Goal: Task Accomplishment & Management: Use online tool/utility

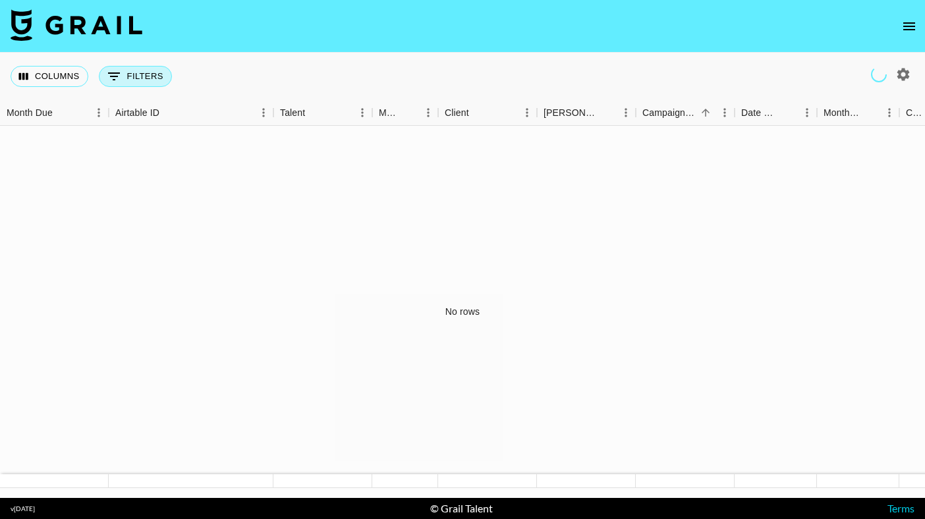
click at [147, 73] on button "0 Filters" at bounding box center [135, 76] width 73 height 21
select select "bookerId"
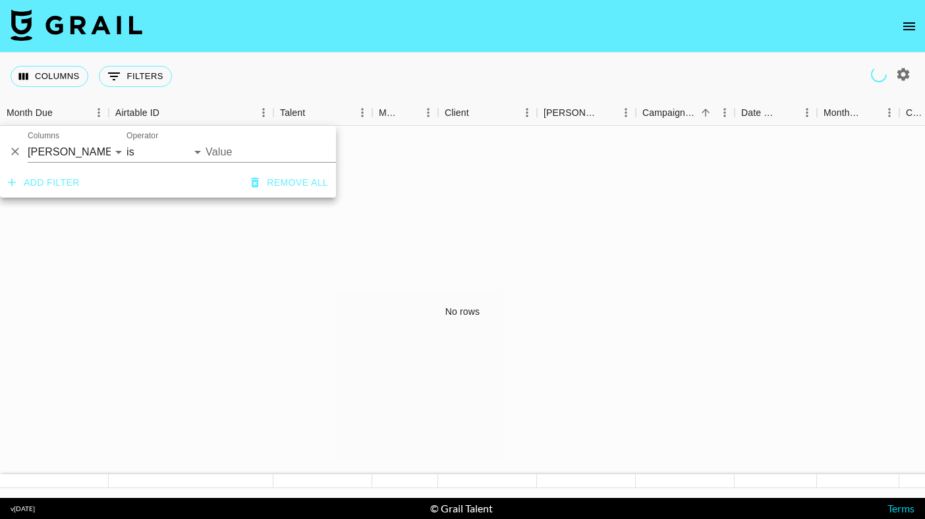
click at [234, 149] on input "Value" at bounding box center [294, 152] width 178 height 20
click at [427, 107] on icon "Menu" at bounding box center [427, 112] width 13 height 13
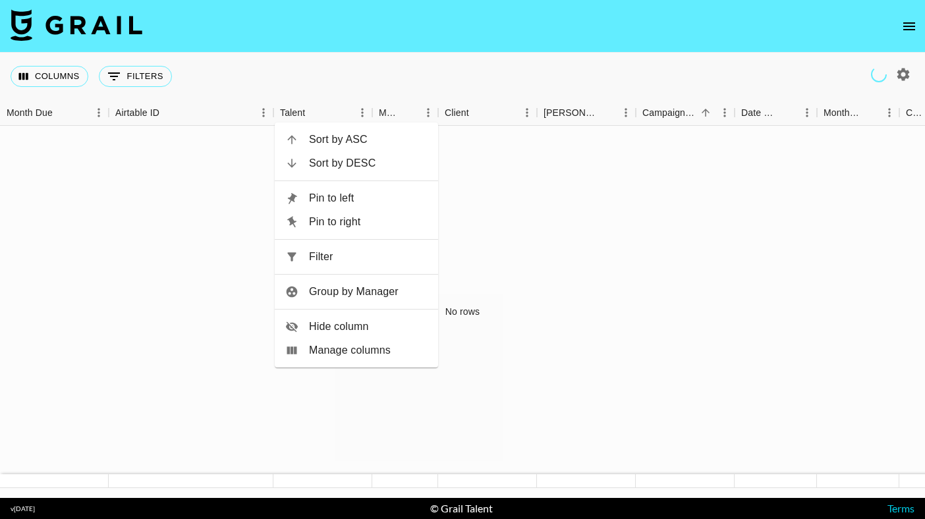
click at [913, 72] on button "button" at bounding box center [903, 74] width 22 height 22
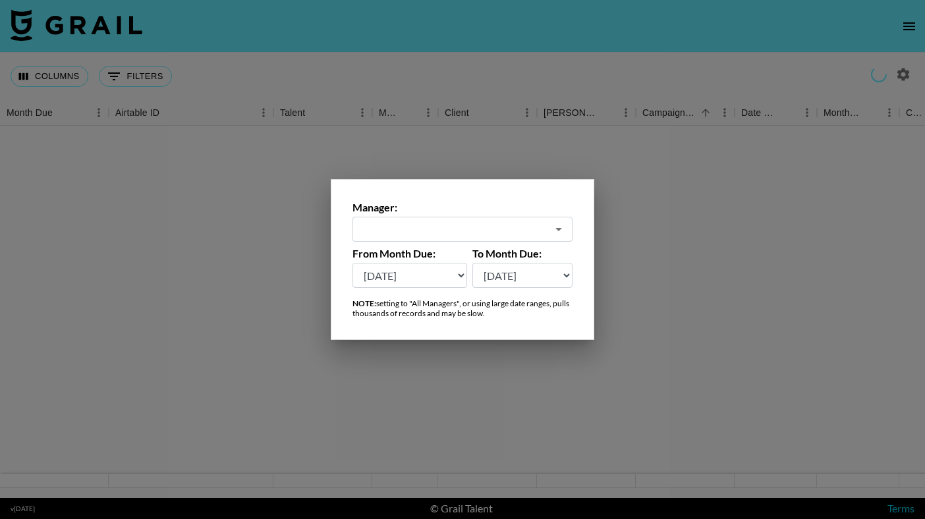
click at [506, 275] on select "[DATE] [DATE] '[DATE] May '[DATE] Mar '[DATE] Jan '[DATE] Nov '[DATE] Sep '[DAT…" at bounding box center [522, 275] width 101 height 25
click at [418, 269] on select "[DATE] [DATE] '[DATE] May '[DATE] Mar '[DATE] Jan '[DATE] Nov '[DATE] Sep '[DAT…" at bounding box center [409, 275] width 115 height 25
select select "[DATE]"
click at [481, 235] on input "text" at bounding box center [453, 229] width 186 height 15
click at [457, 264] on li "All Managers (Slow)" at bounding box center [462, 257] width 220 height 21
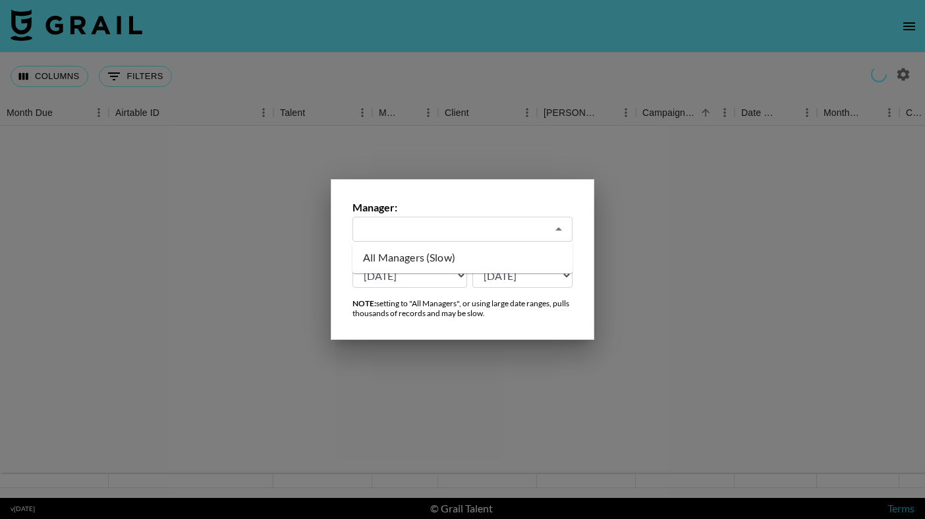
type input "All Managers (Slow)"
click at [556, 101] on div at bounding box center [462, 259] width 925 height 519
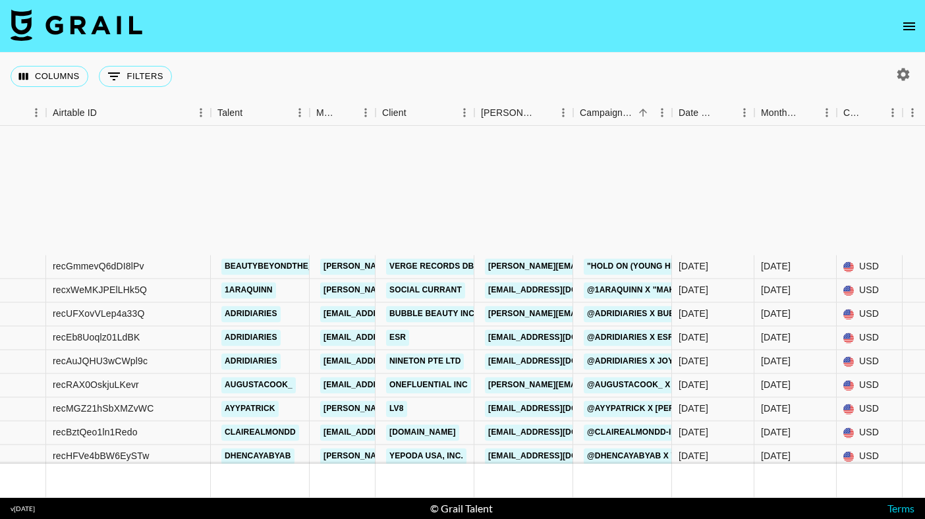
scroll to position [753, 63]
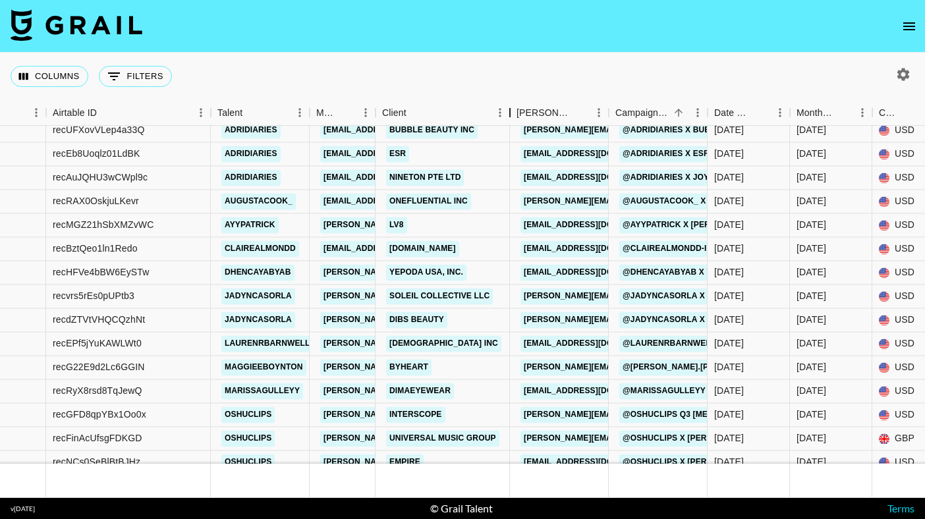
drag, startPoint x: 473, startPoint y: 116, endPoint x: 509, endPoint y: 117, distance: 35.6
click at [509, 117] on div "Client" at bounding box center [510, 113] width 16 height 26
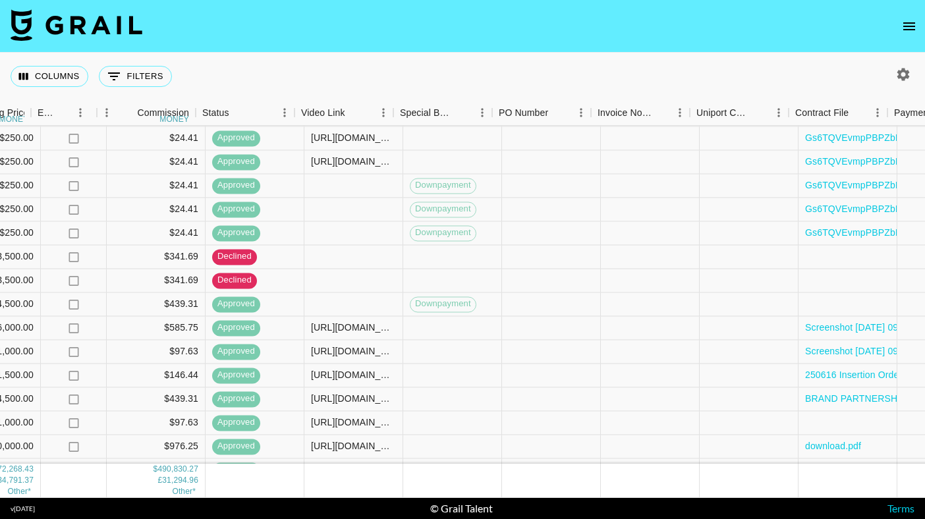
scroll to position [4206, 1033]
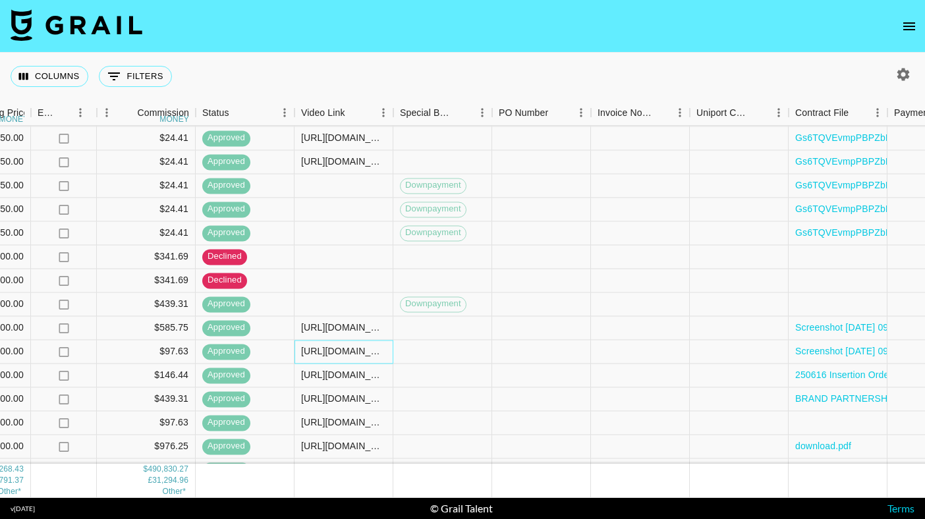
click at [318, 356] on div "[URL][DOMAIN_NAME]" at bounding box center [343, 351] width 85 height 13
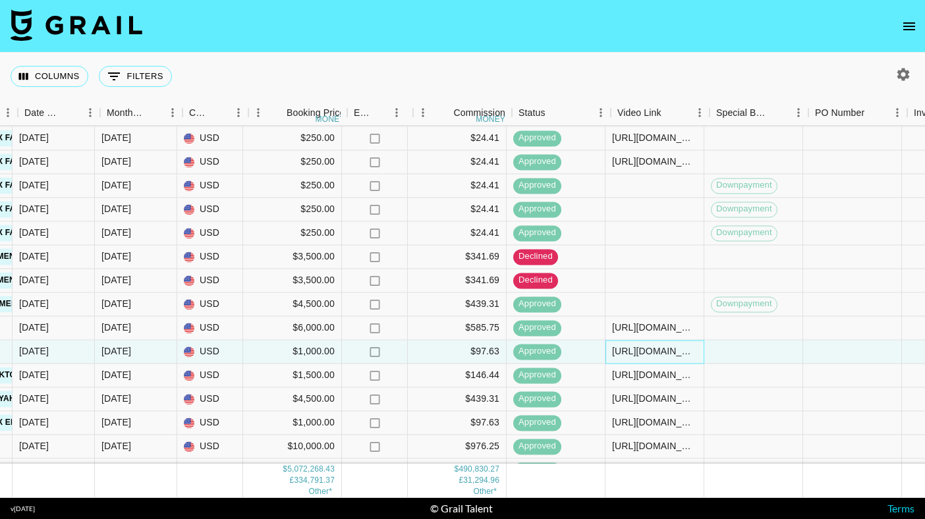
scroll to position [4206, 715]
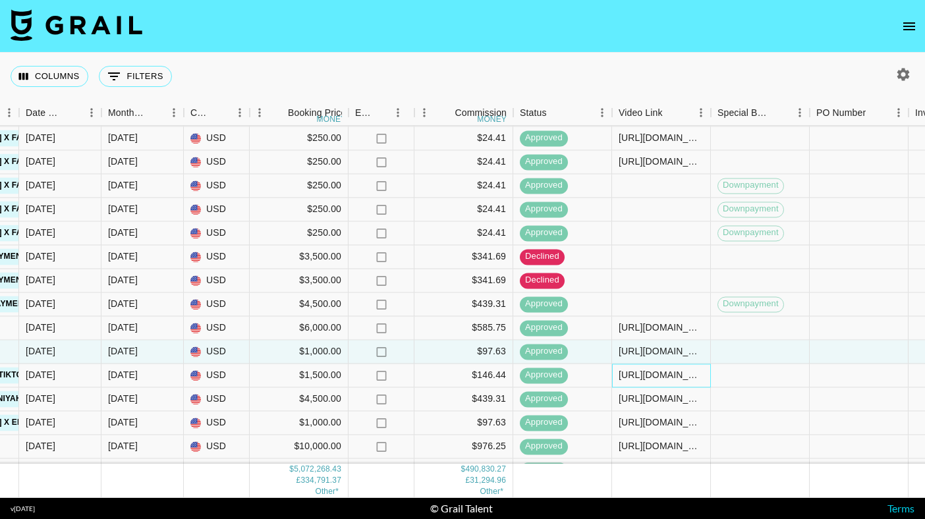
click at [686, 384] on div "[URL][DOMAIN_NAME]" at bounding box center [661, 375] width 99 height 24
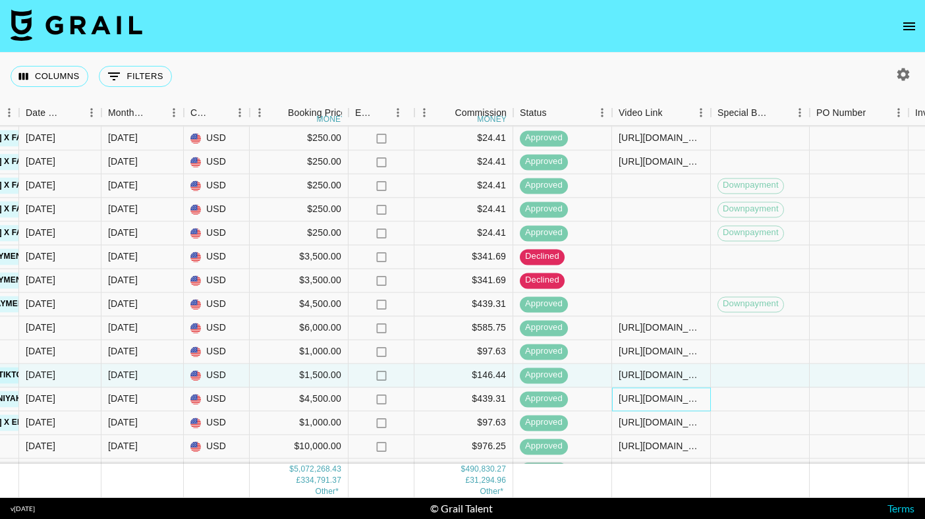
click at [674, 403] on div "[URL][DOMAIN_NAME]" at bounding box center [660, 398] width 85 height 13
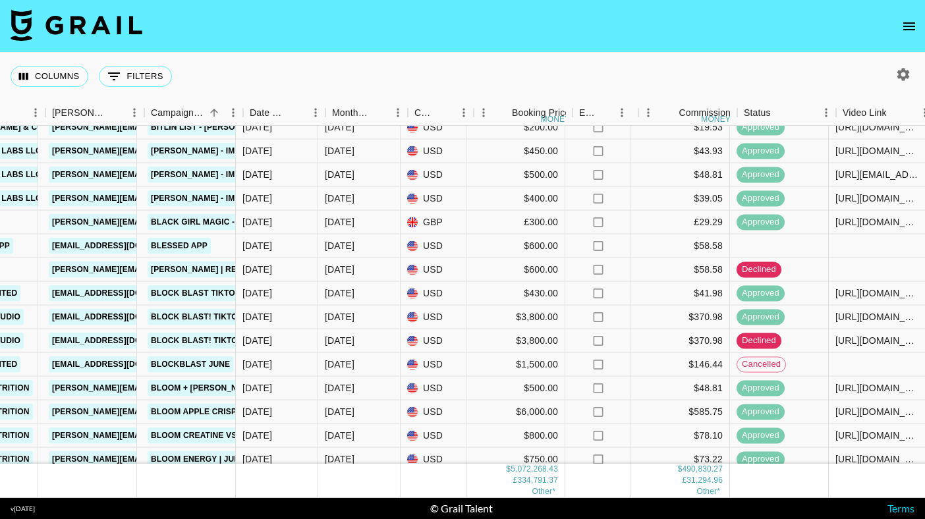
scroll to position [7180, 501]
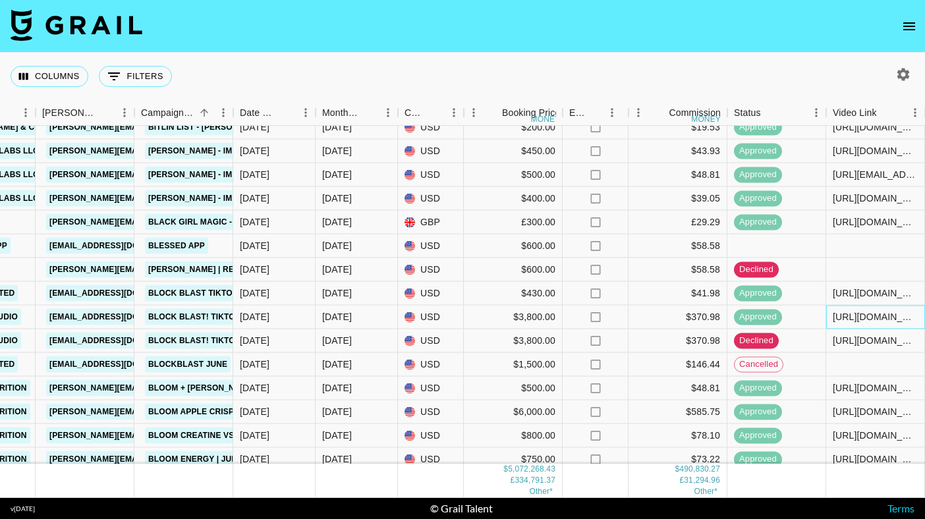
click at [843, 319] on div "[URL][DOMAIN_NAME]" at bounding box center [874, 316] width 85 height 13
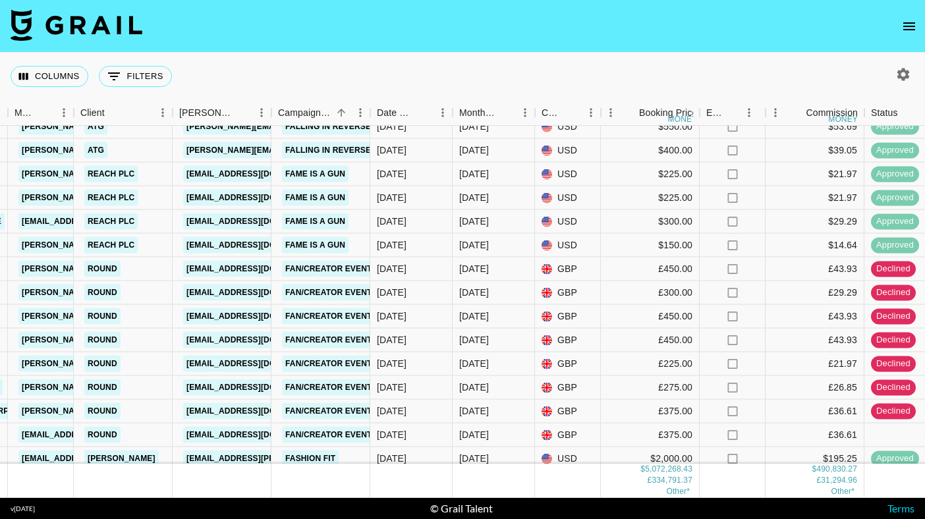
scroll to position [16100, 364]
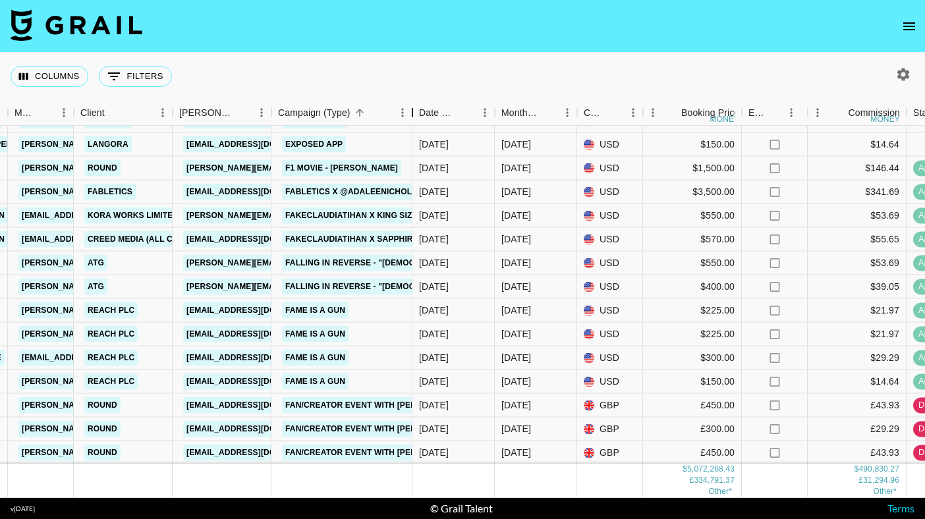
drag, startPoint x: 370, startPoint y: 113, endPoint x: 411, endPoint y: 119, distance: 41.3
click at [412, 119] on div "Campaign (Type)" at bounding box center [412, 113] width 16 height 26
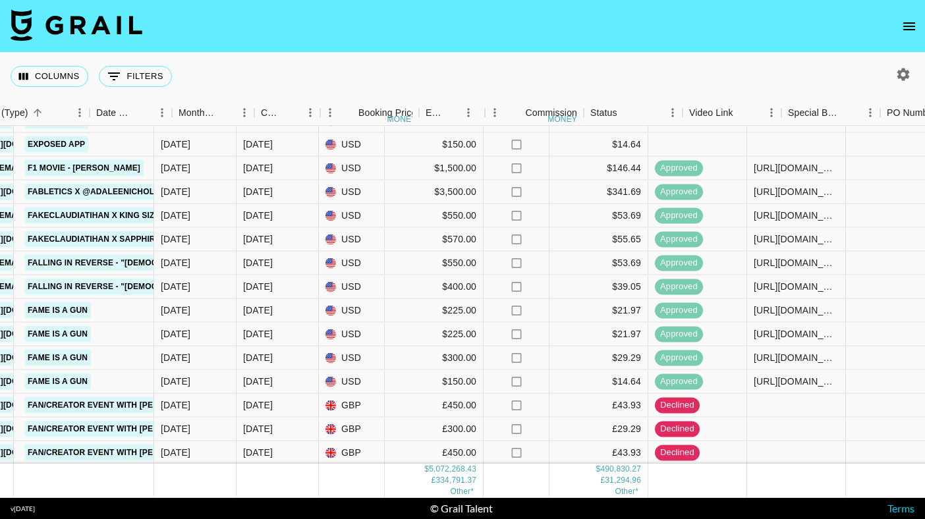
scroll to position [16100, 728]
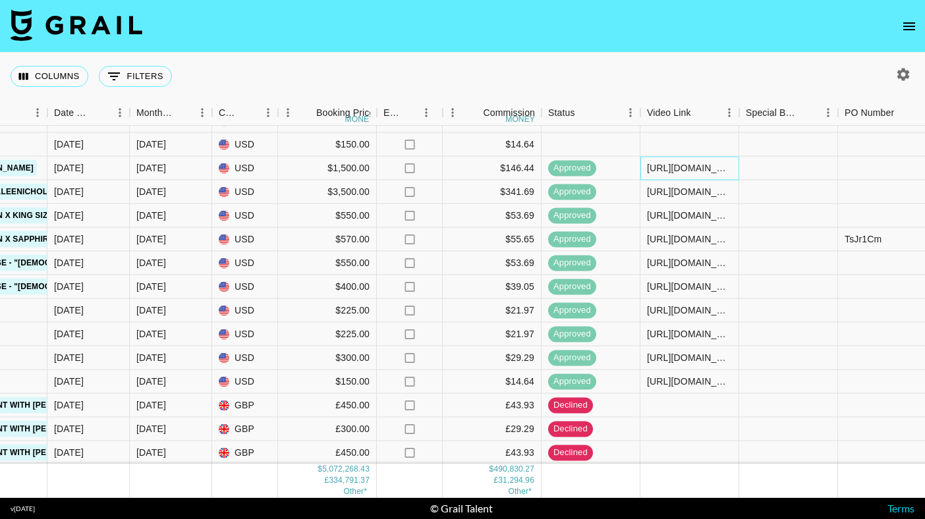
click at [705, 161] on div "[URL][DOMAIN_NAME]" at bounding box center [689, 169] width 99 height 24
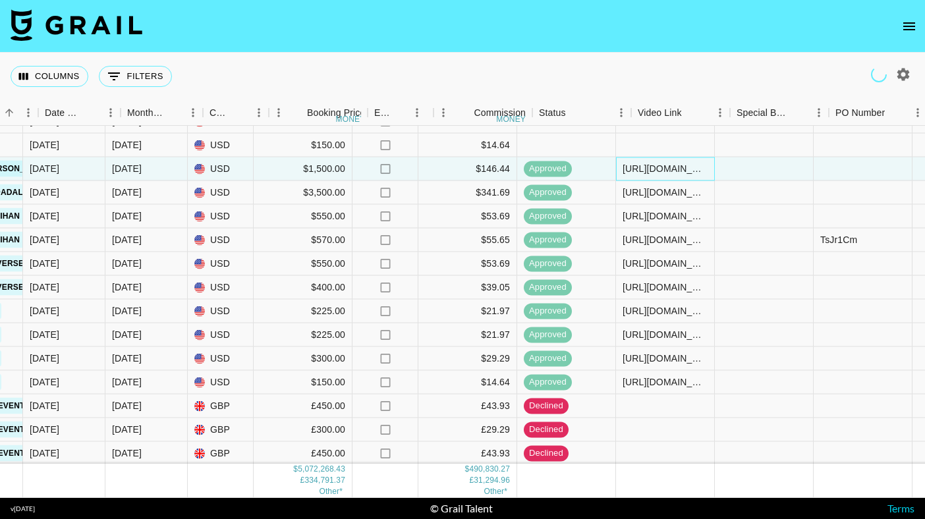
scroll to position [16100, 713]
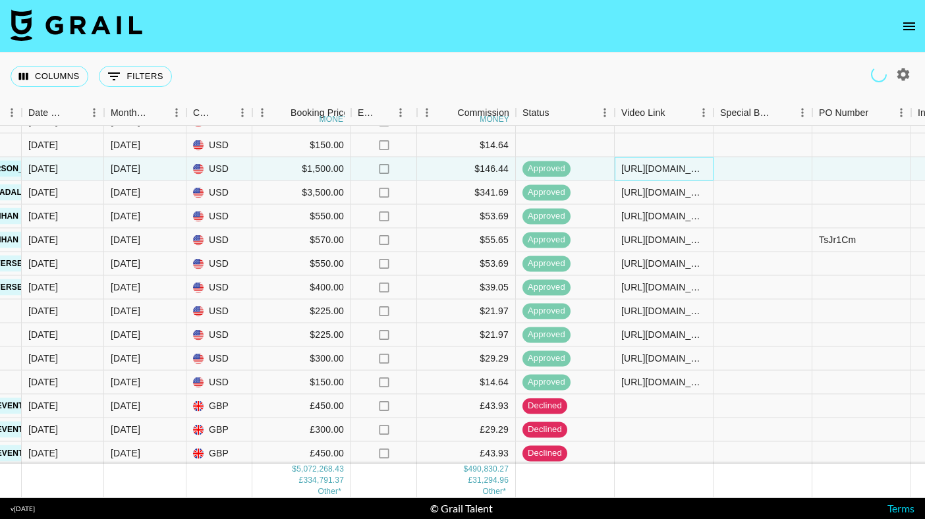
click at [659, 174] on div "[URL][DOMAIN_NAME]" at bounding box center [663, 168] width 85 height 13
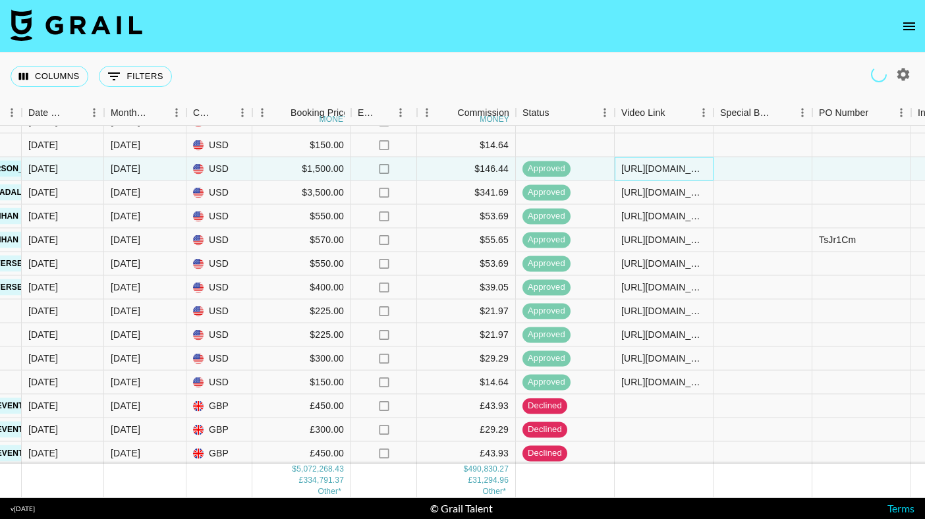
click at [659, 174] on div "[URL][DOMAIN_NAME]" at bounding box center [663, 168] width 85 height 13
click at [668, 165] on div "[URL][DOMAIN_NAME]" at bounding box center [663, 168] width 85 height 13
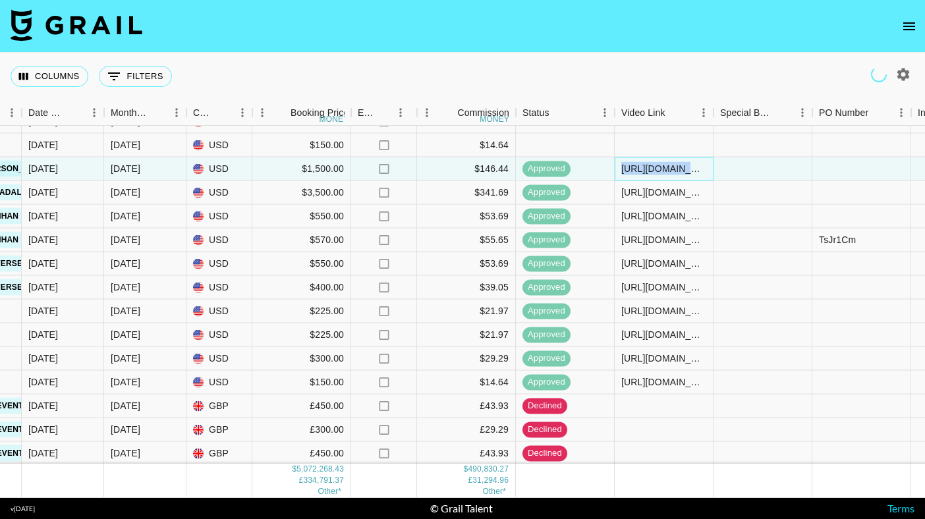
click at [668, 165] on div "[URL][DOMAIN_NAME]" at bounding box center [663, 168] width 85 height 13
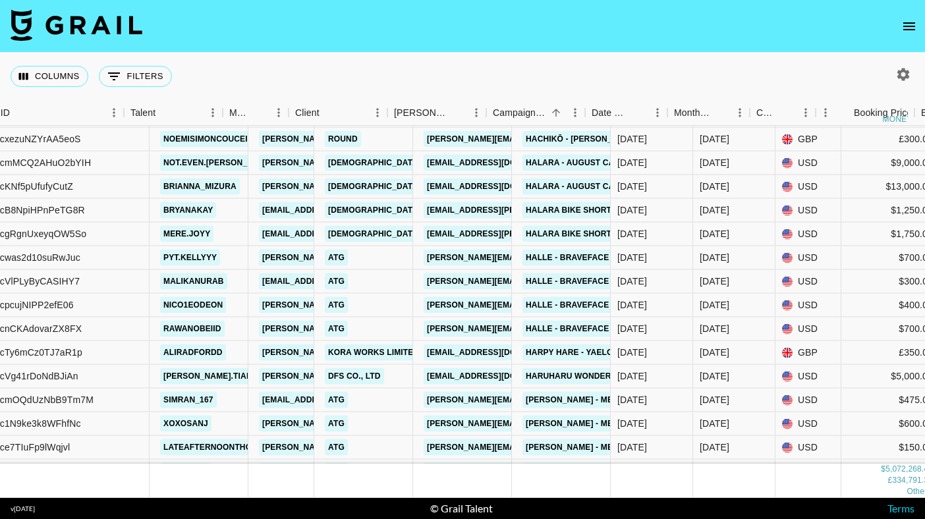
scroll to position [21084, 149]
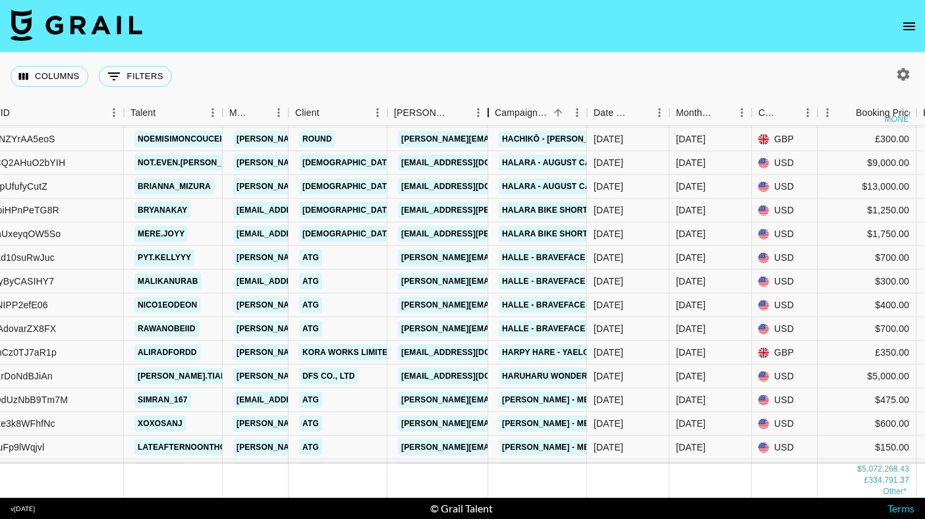
drag, startPoint x: 487, startPoint y: 111, endPoint x: 489, endPoint y: 122, distance: 10.7
click at [489, 122] on div "Booker" at bounding box center [488, 113] width 16 height 26
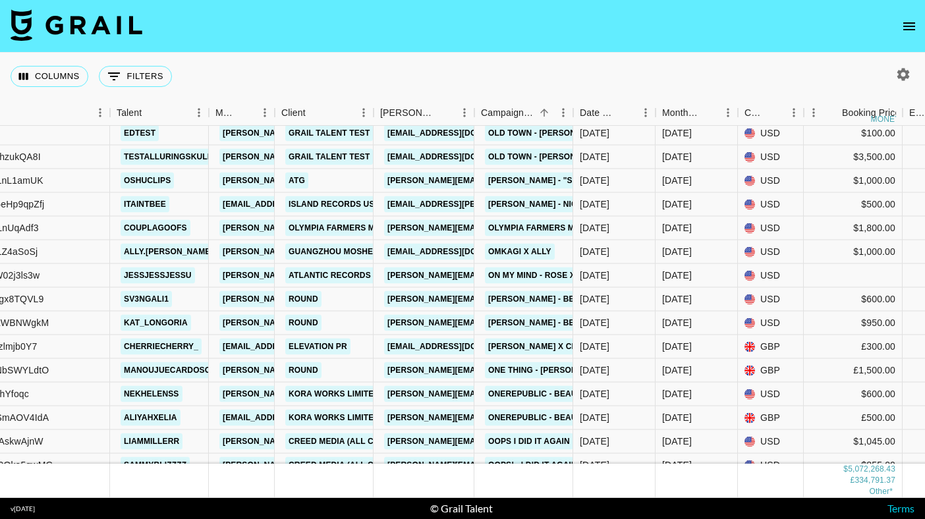
scroll to position [32778, 163]
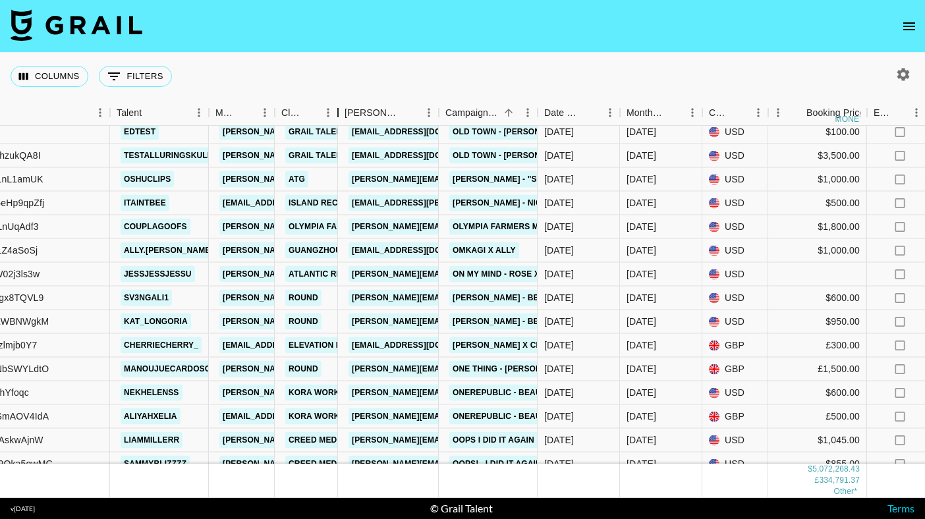
drag, startPoint x: 369, startPoint y: 112, endPoint x: 333, endPoint y: 117, distance: 35.9
click at [333, 117] on div "Client" at bounding box center [338, 113] width 16 height 26
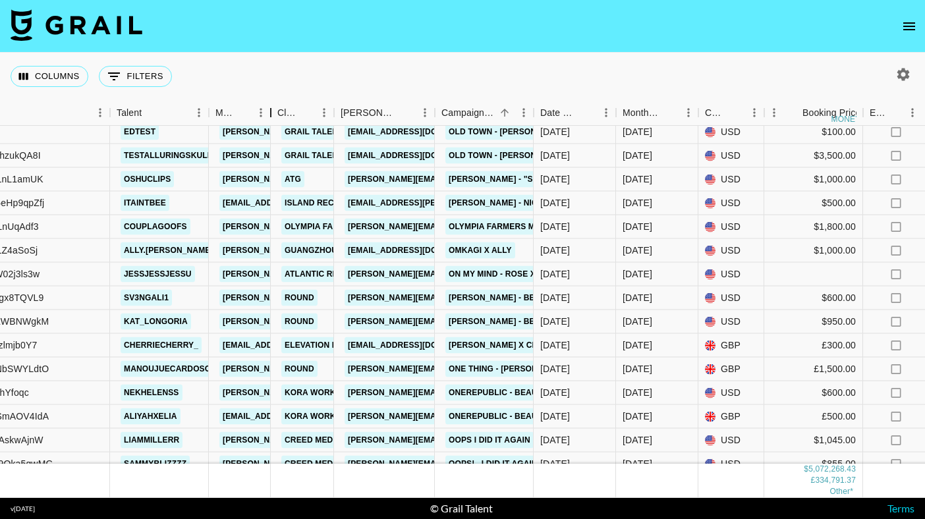
drag, startPoint x: 273, startPoint y: 112, endPoint x: 269, endPoint y: 121, distance: 10.0
click at [269, 121] on div "Manager" at bounding box center [271, 113] width 16 height 26
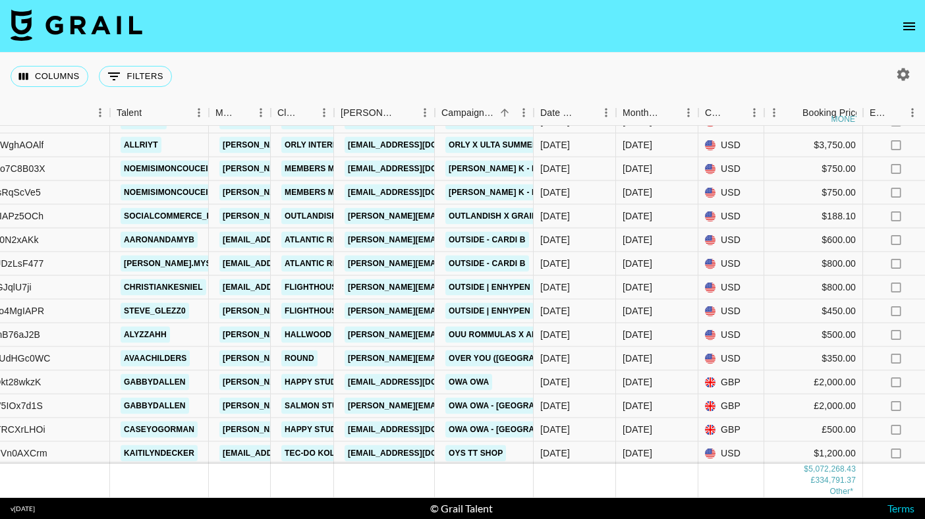
scroll to position [33925, 163]
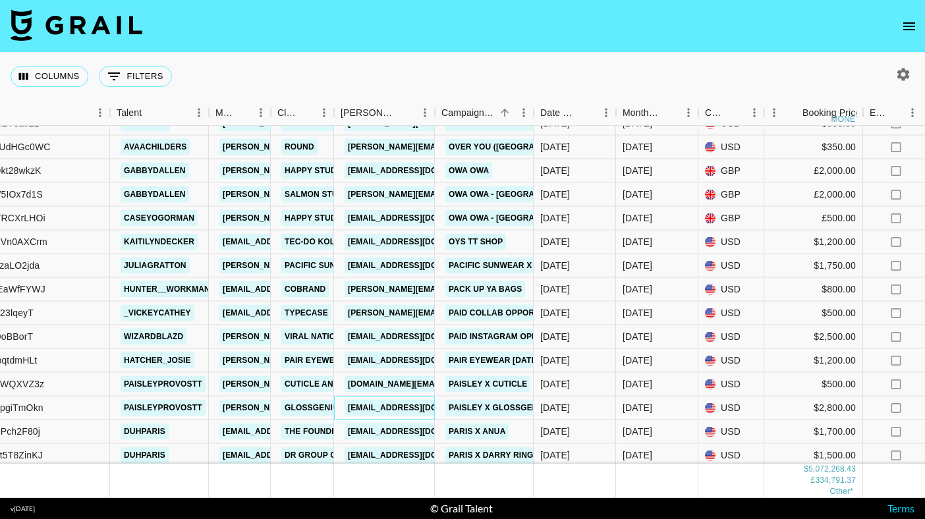
click at [337, 412] on div "[EMAIL_ADDRESS][DOMAIN_NAME]" at bounding box center [384, 408] width 101 height 24
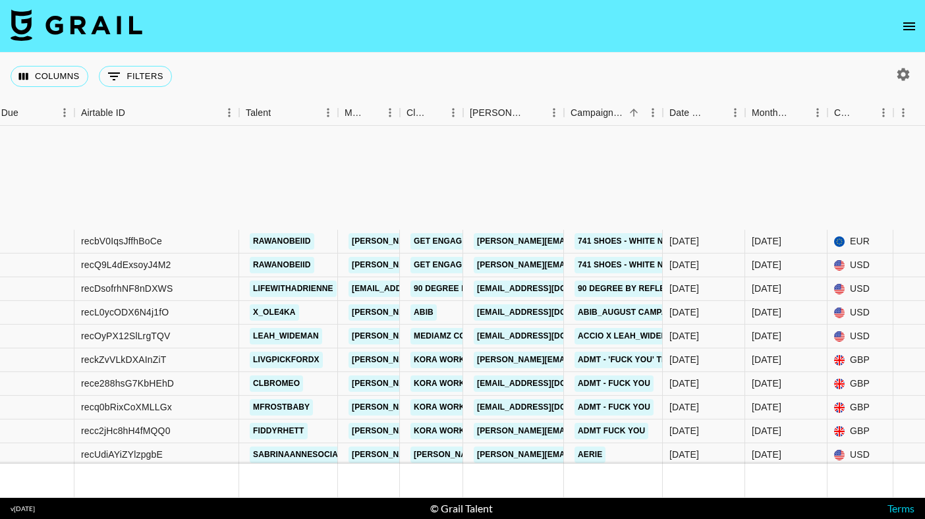
scroll to position [52274, 34]
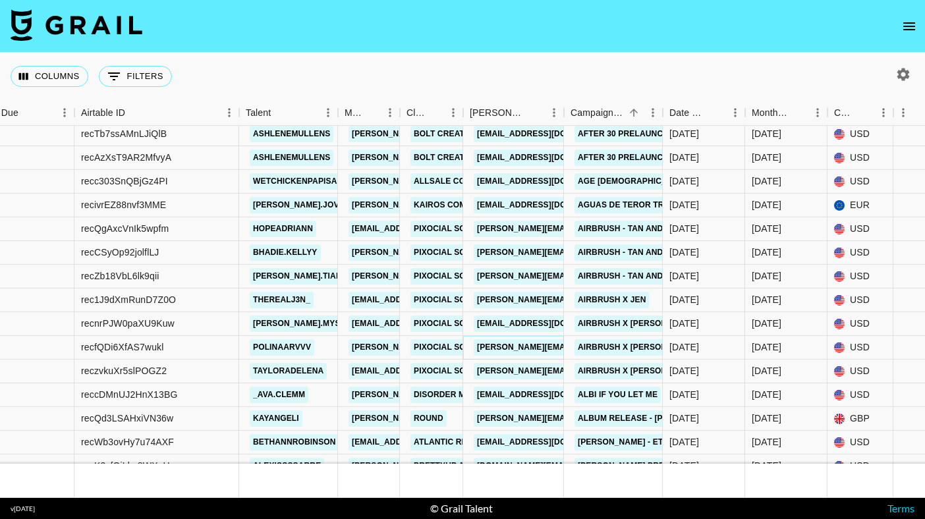
click at [549, 340] on link "[PERSON_NAME][EMAIL_ADDRESS][PERSON_NAME][DOMAIN_NAME]" at bounding box center [614, 347] width 282 height 16
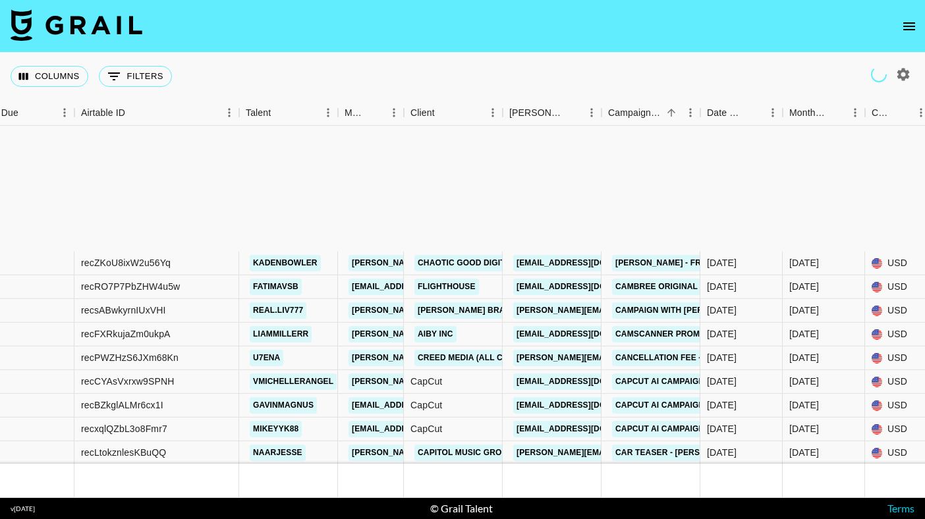
scroll to position [56177, 34]
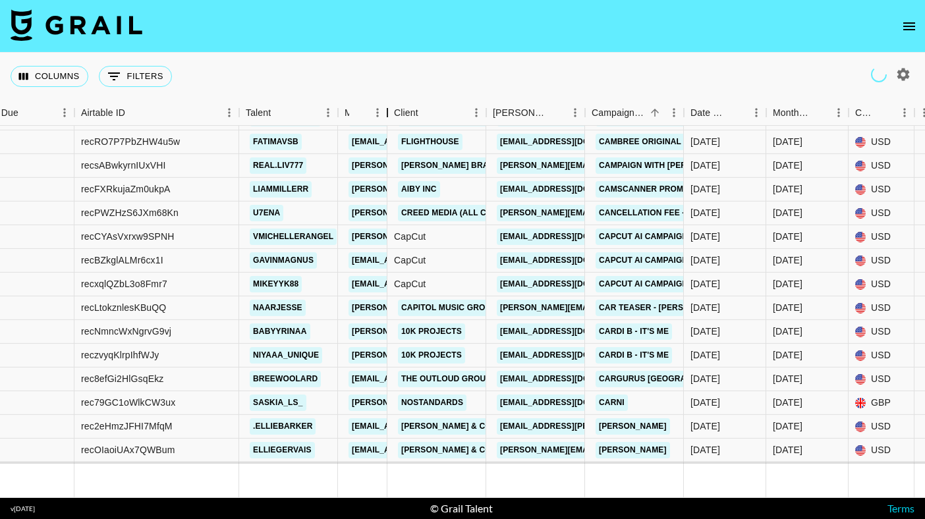
drag, startPoint x: 408, startPoint y: 105, endPoint x: 390, endPoint y: 107, distance: 17.9
click at [391, 107] on div "Manager" at bounding box center [387, 113] width 16 height 26
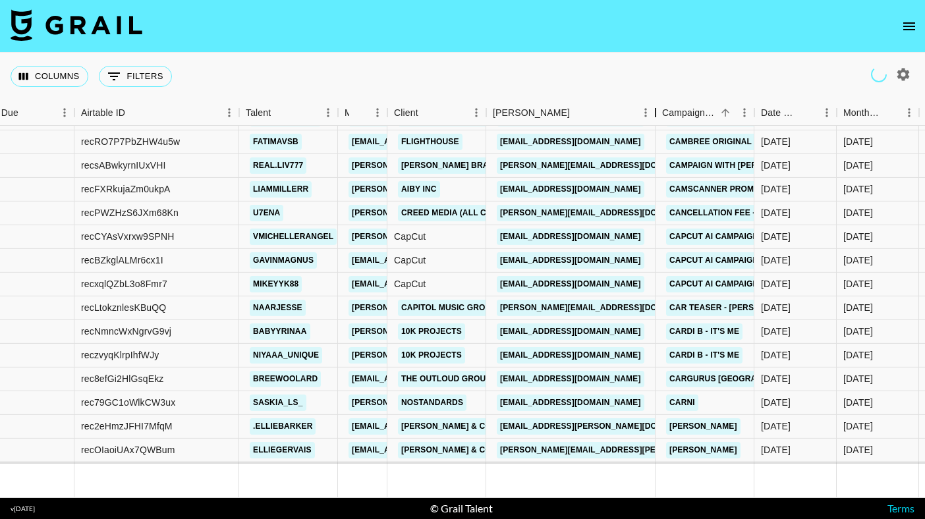
drag, startPoint x: 587, startPoint y: 112, endPoint x: 657, endPoint y: 124, distance: 70.8
click at [657, 124] on div "Booker" at bounding box center [655, 113] width 16 height 26
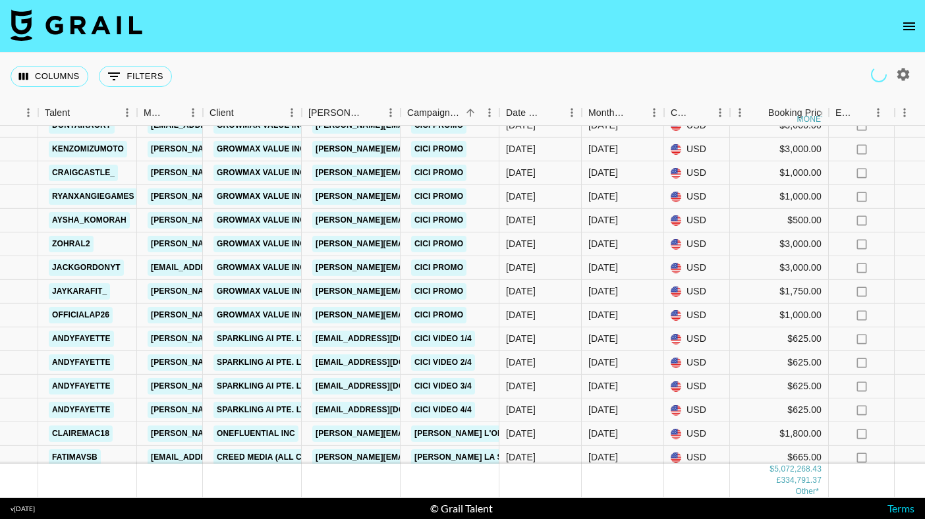
scroll to position [57040, 235]
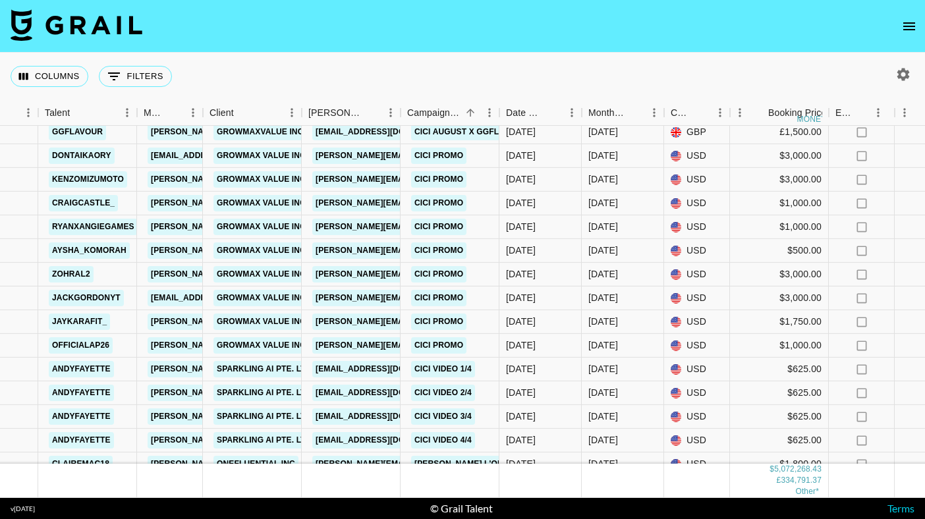
click at [592, 72] on div "Columns 0 Filters + Booking" at bounding box center [462, 76] width 925 height 47
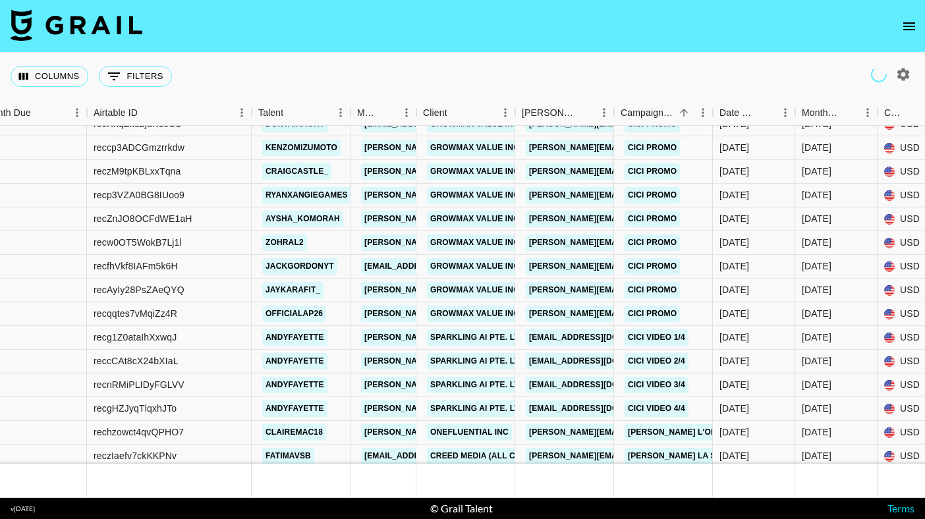
scroll to position [57075, 22]
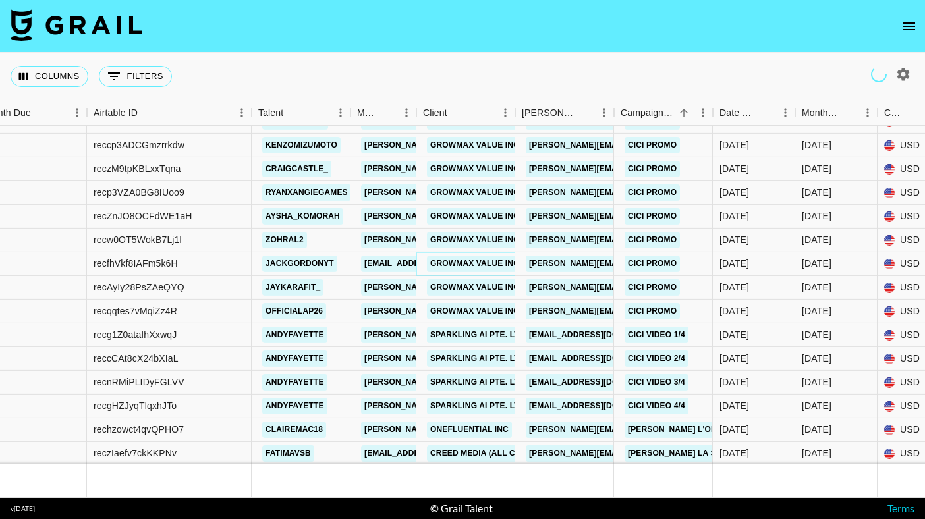
click at [479, 267] on link "GrowMax Value Inc" at bounding box center [474, 264] width 95 height 16
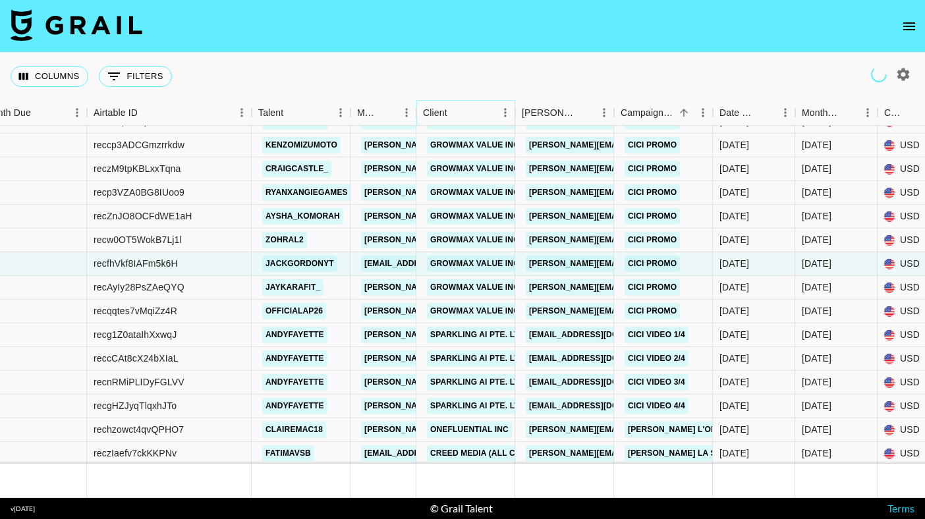
click at [503, 116] on icon "Menu" at bounding box center [504, 112] width 13 height 13
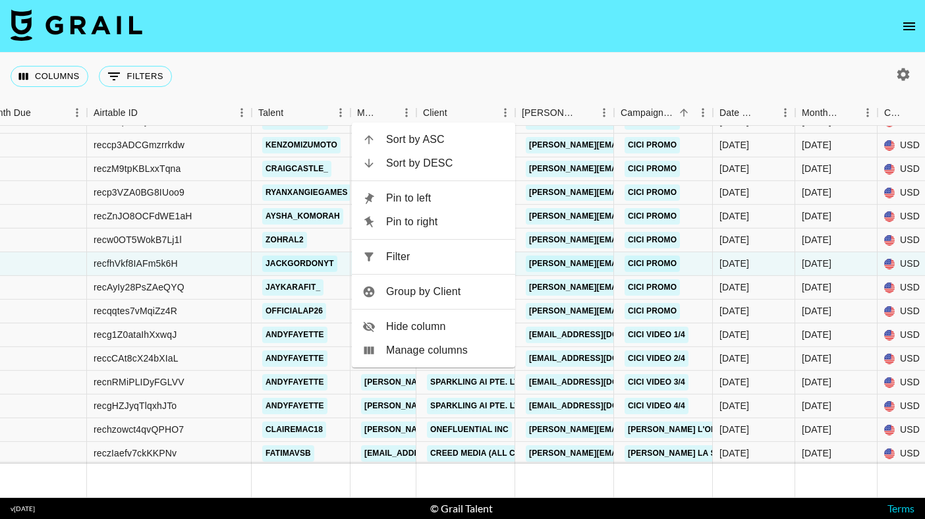
click at [448, 256] on span "Filter" at bounding box center [445, 257] width 119 height 16
select select "clientId"
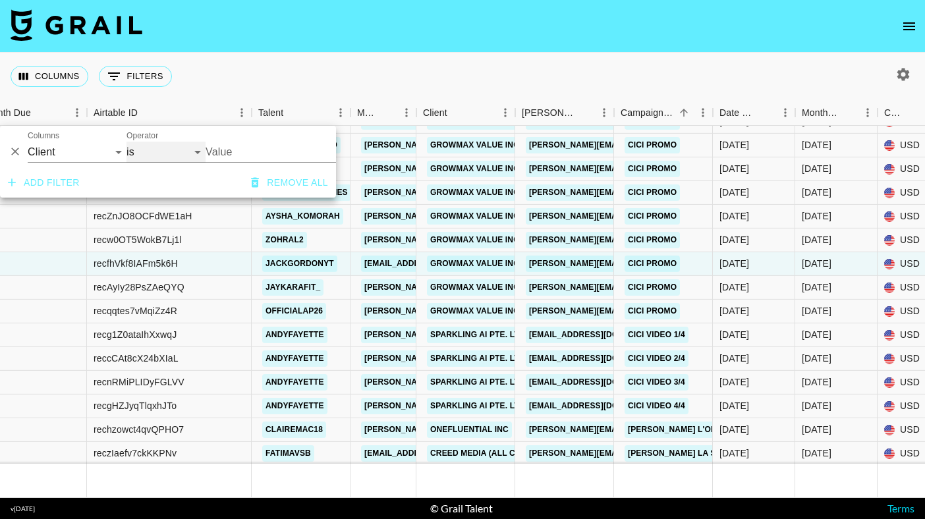
click at [200, 151] on select "is is not is any of is not any of" at bounding box center [165, 152] width 79 height 21
select select "isAnyOf"
click at [261, 148] on input "Value" at bounding box center [294, 152] width 178 height 20
click at [221, 152] on input "Value" at bounding box center [294, 152] width 178 height 20
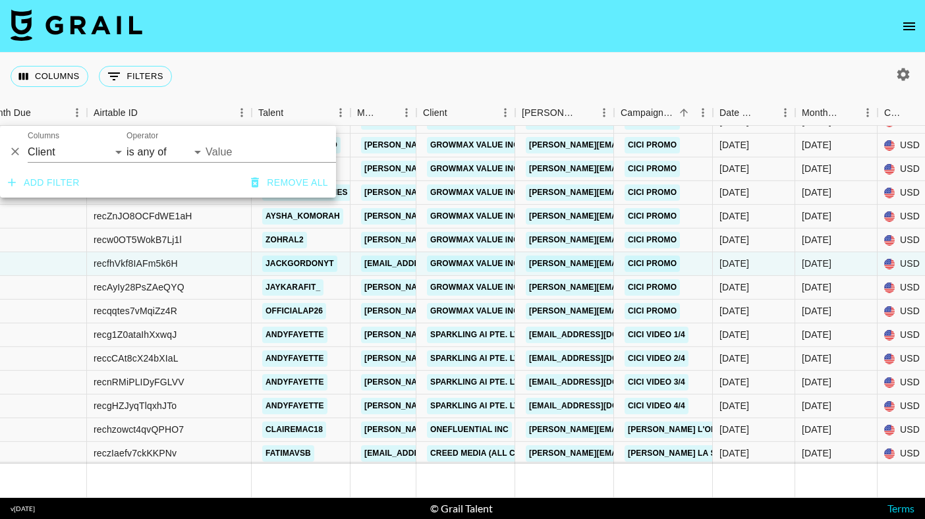
click at [230, 150] on input "Value" at bounding box center [294, 152] width 178 height 20
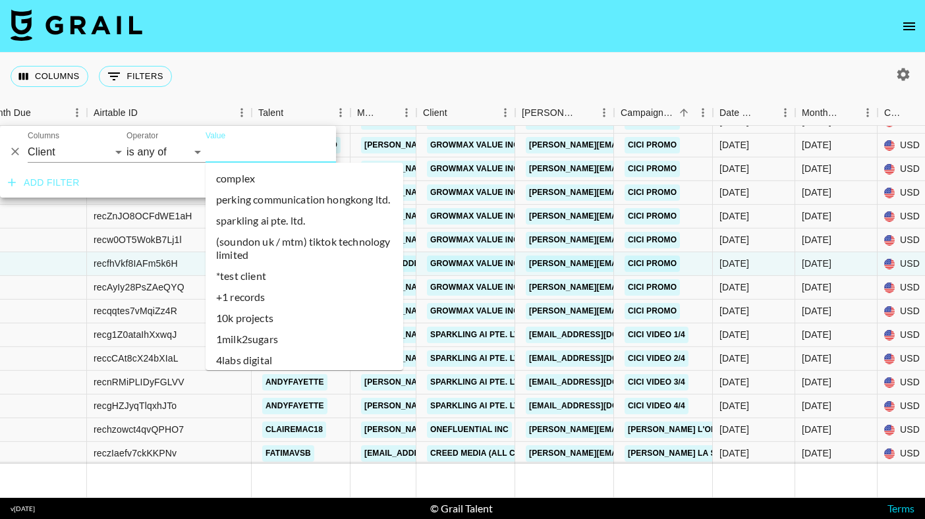
paste input "GrowMax Value Inc"
type input "GrowMax Value Inc"
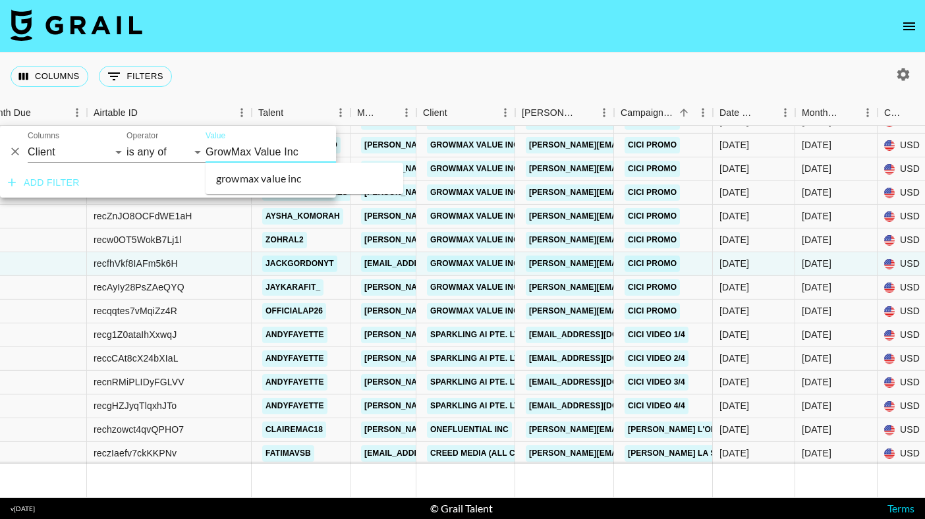
click at [232, 178] on li "growmax value inc" at bounding box center [304, 178] width 198 height 21
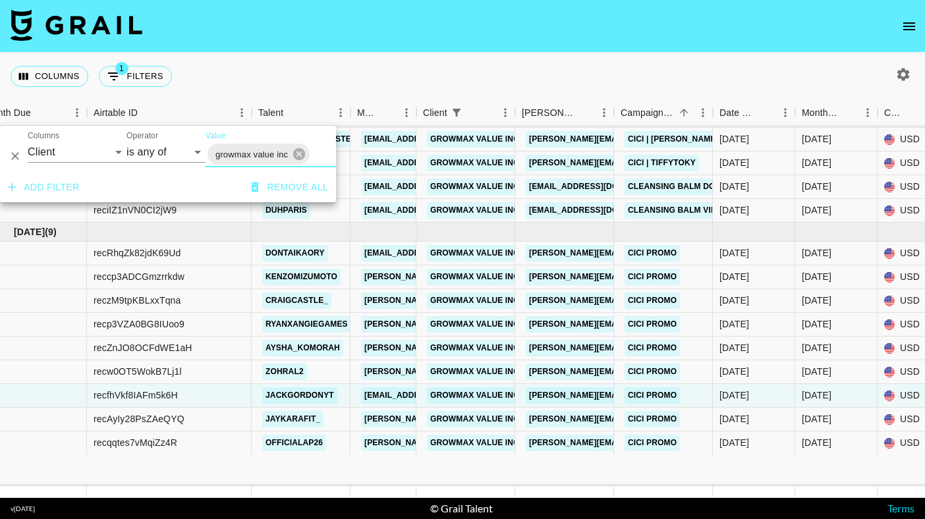
scroll to position [0, 22]
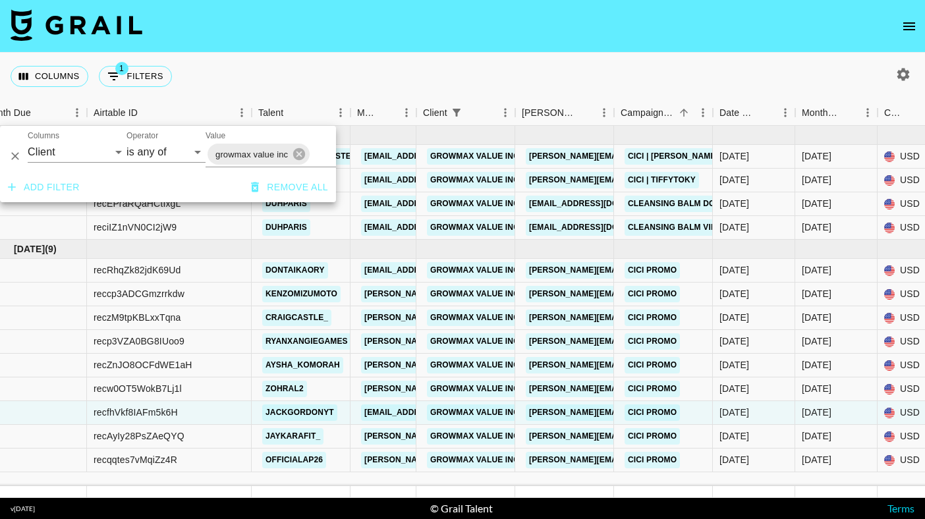
click at [576, 34] on nav at bounding box center [462, 26] width 925 height 53
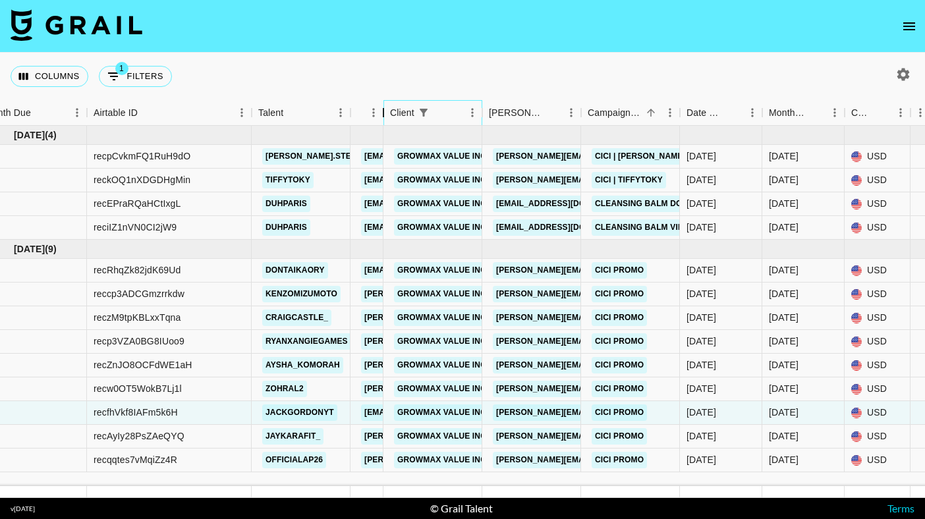
drag, startPoint x: 416, startPoint y: 107, endPoint x: 381, endPoint y: 118, distance: 36.5
click at [381, 118] on div "Manager" at bounding box center [383, 113] width 16 height 26
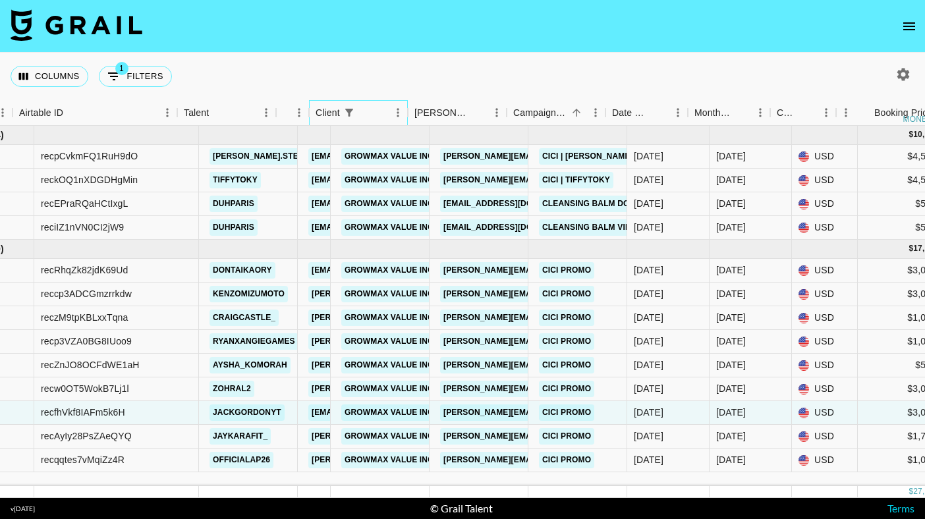
scroll to position [0, 49]
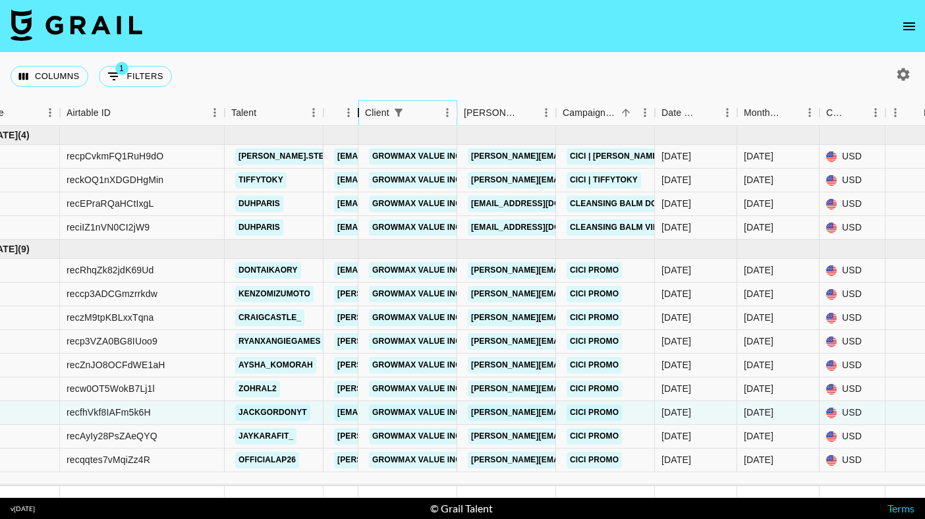
click at [360, 113] on div "Manager" at bounding box center [358, 113] width 16 height 26
click at [398, 107] on icon "Show filters" at bounding box center [398, 113] width 12 height 12
select select "clientId"
select select "isAnyOf"
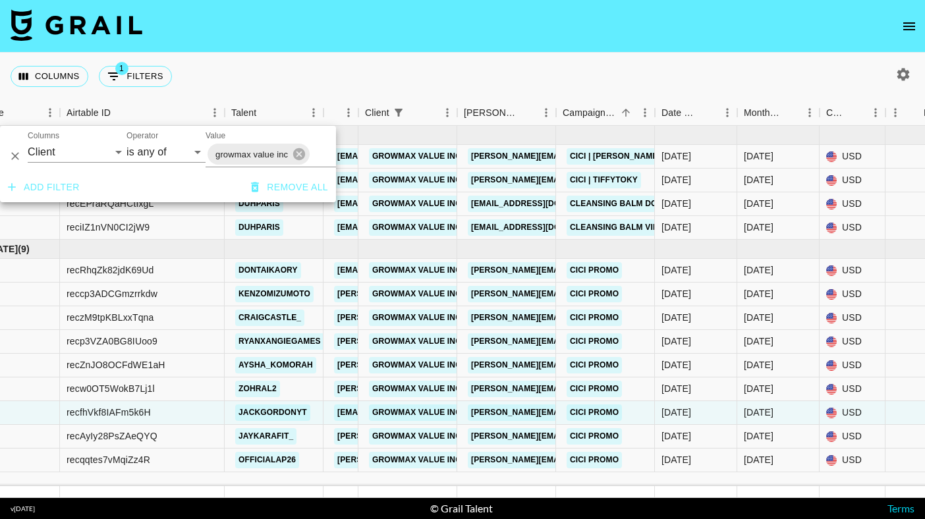
click at [302, 180] on button "Remove all" at bounding box center [290, 187] width 88 height 24
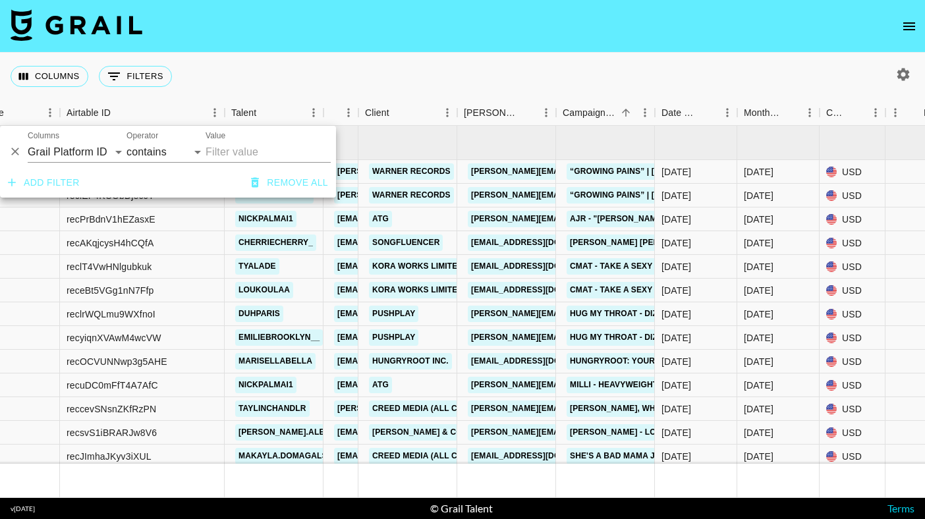
click at [464, 75] on div "Columns 0 Filters + Booking" at bounding box center [462, 76] width 925 height 47
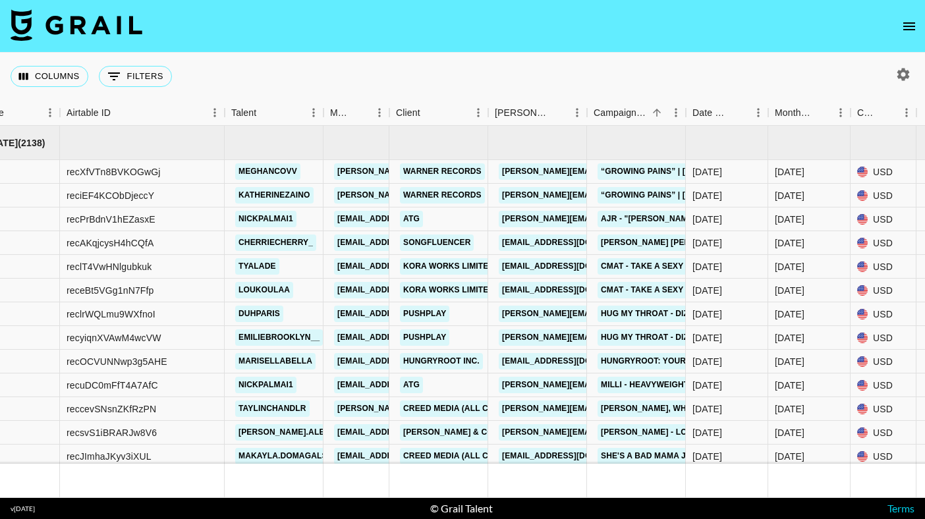
scroll to position [718, 49]
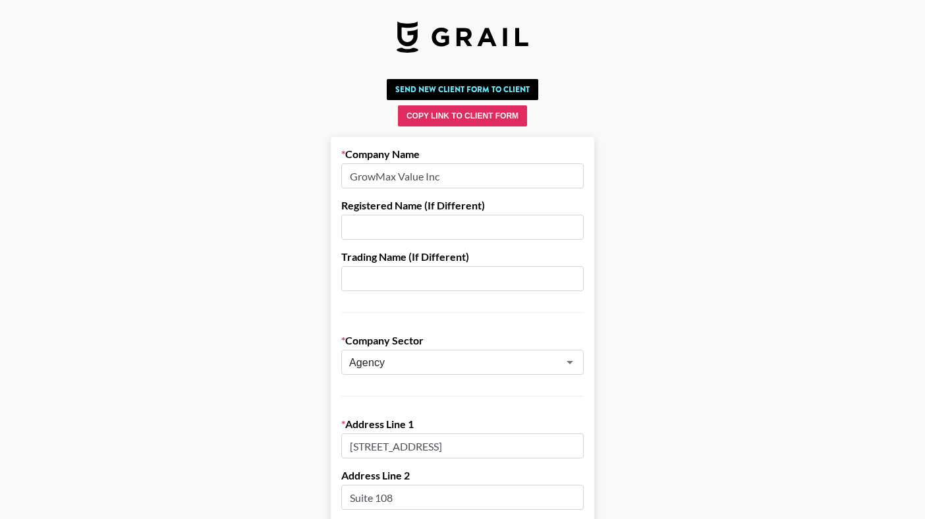
click at [421, 178] on input "GrowMax Value Inc" at bounding box center [462, 175] width 242 height 25
